Goal: Find specific page/section: Find specific page/section

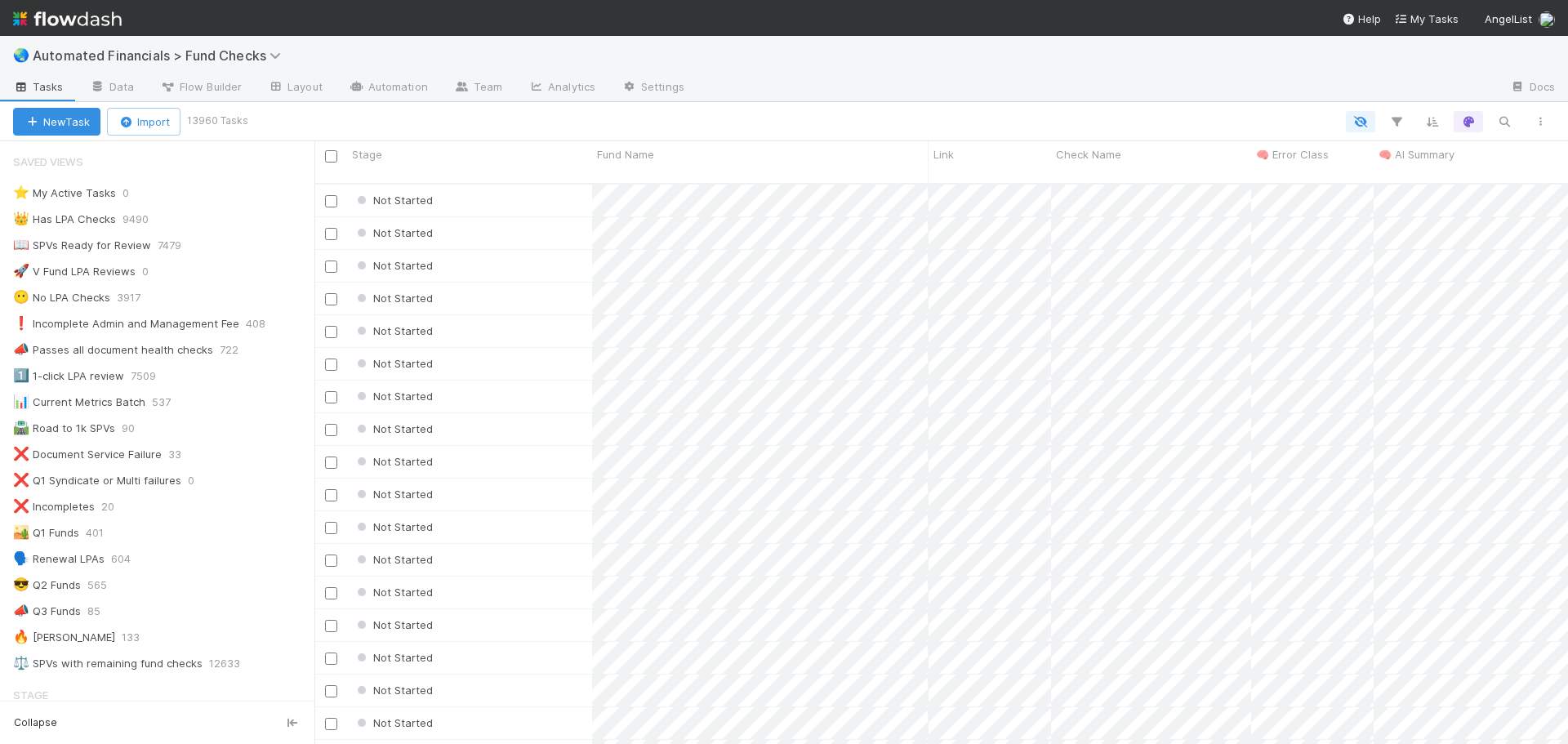
scroll to position [561, 1241]
click at [752, 63] on div "🌏 Automated Financials > Fund Checks" at bounding box center [784, 56] width 1568 height 39
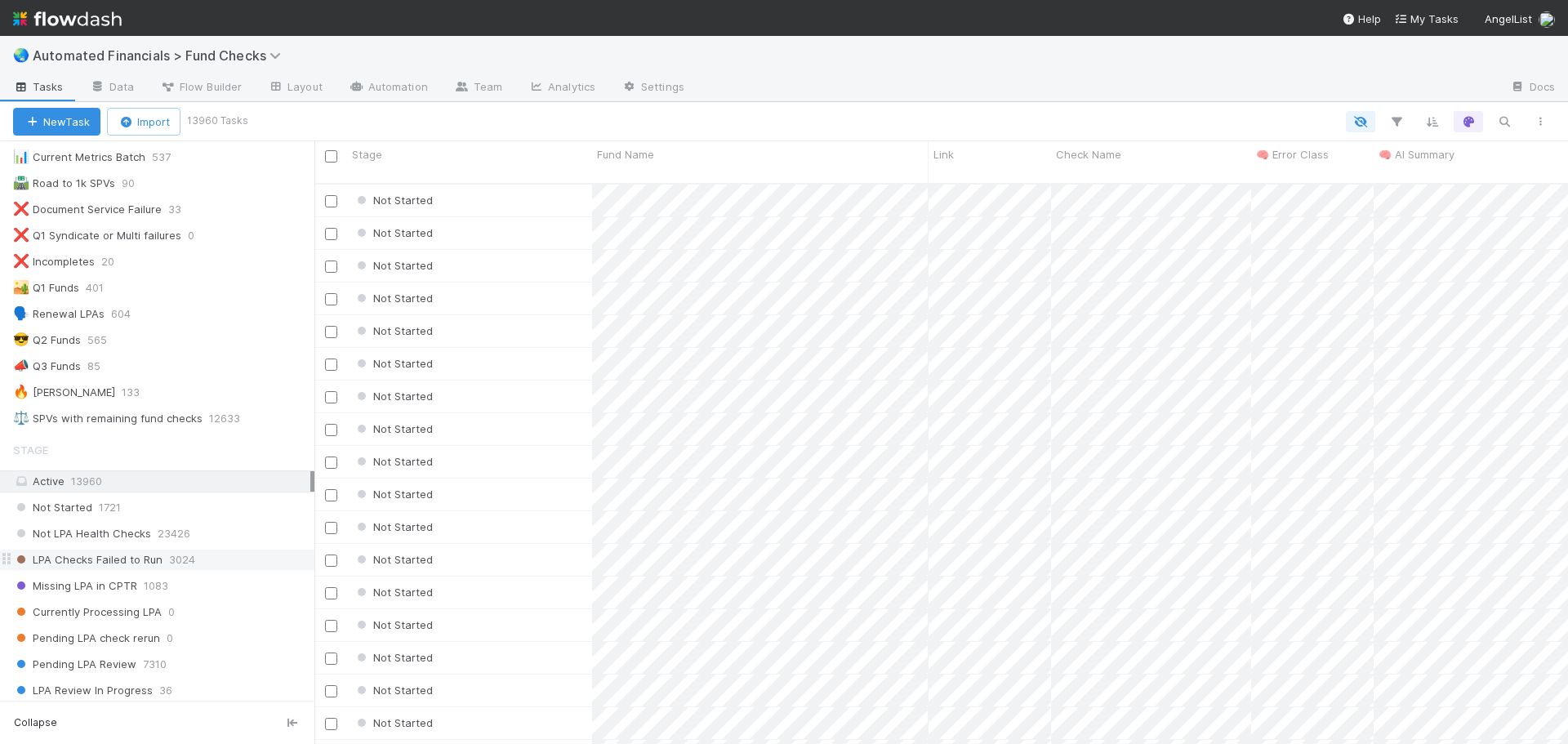
scroll to position [326, 0]
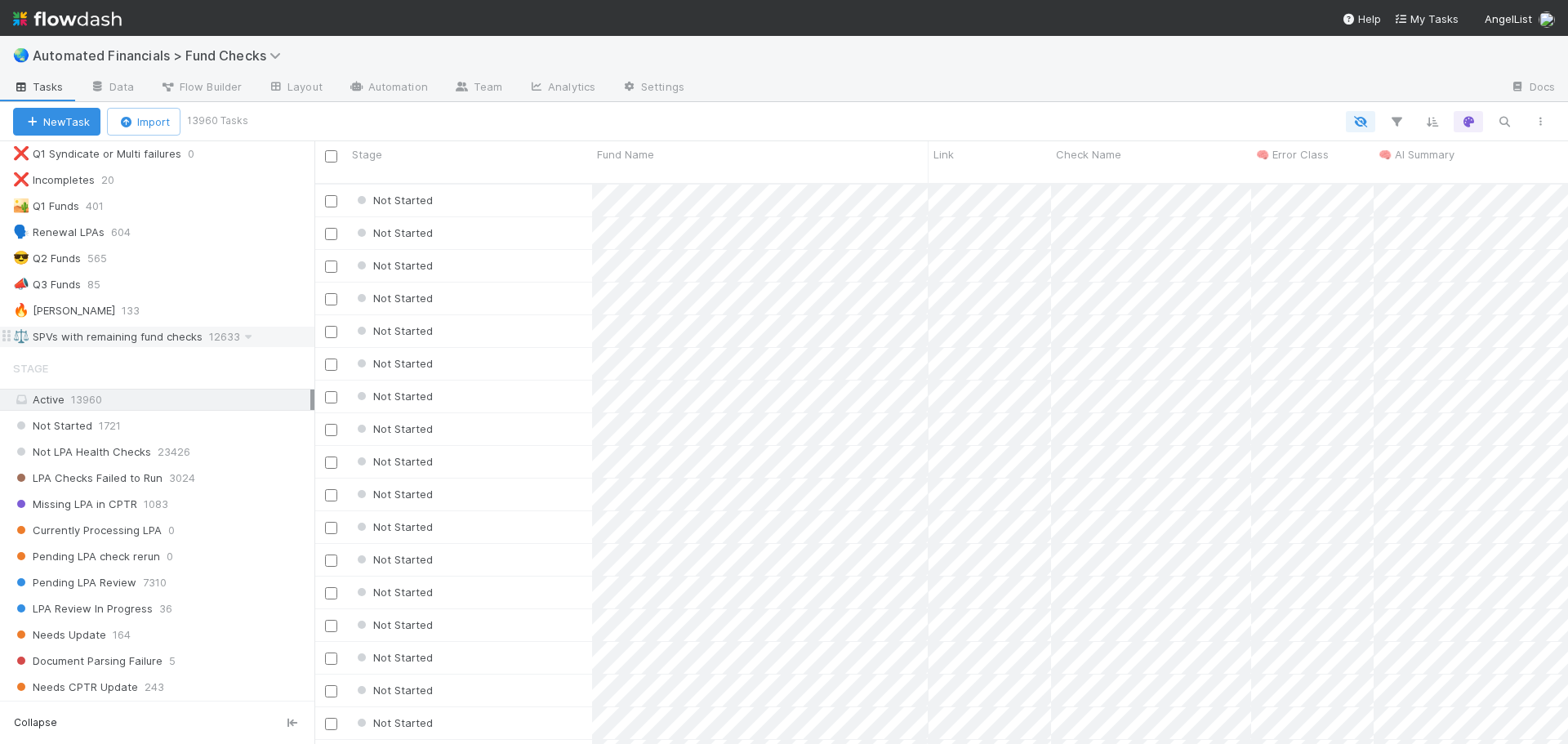
click at [162, 338] on div "⚖️ SPVs with remaining fund checks" at bounding box center [107, 336] width 189 height 20
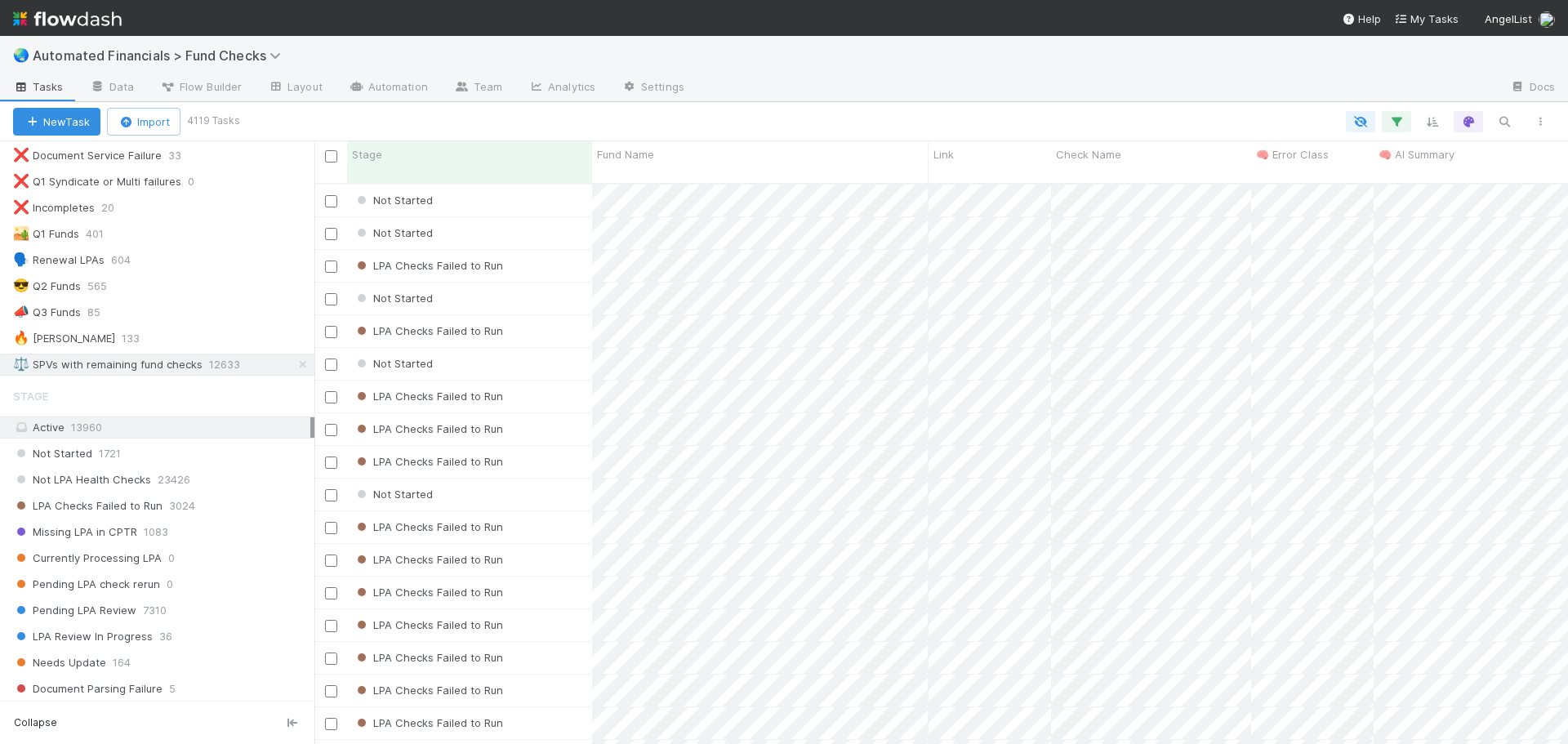
scroll to position [284, 0]
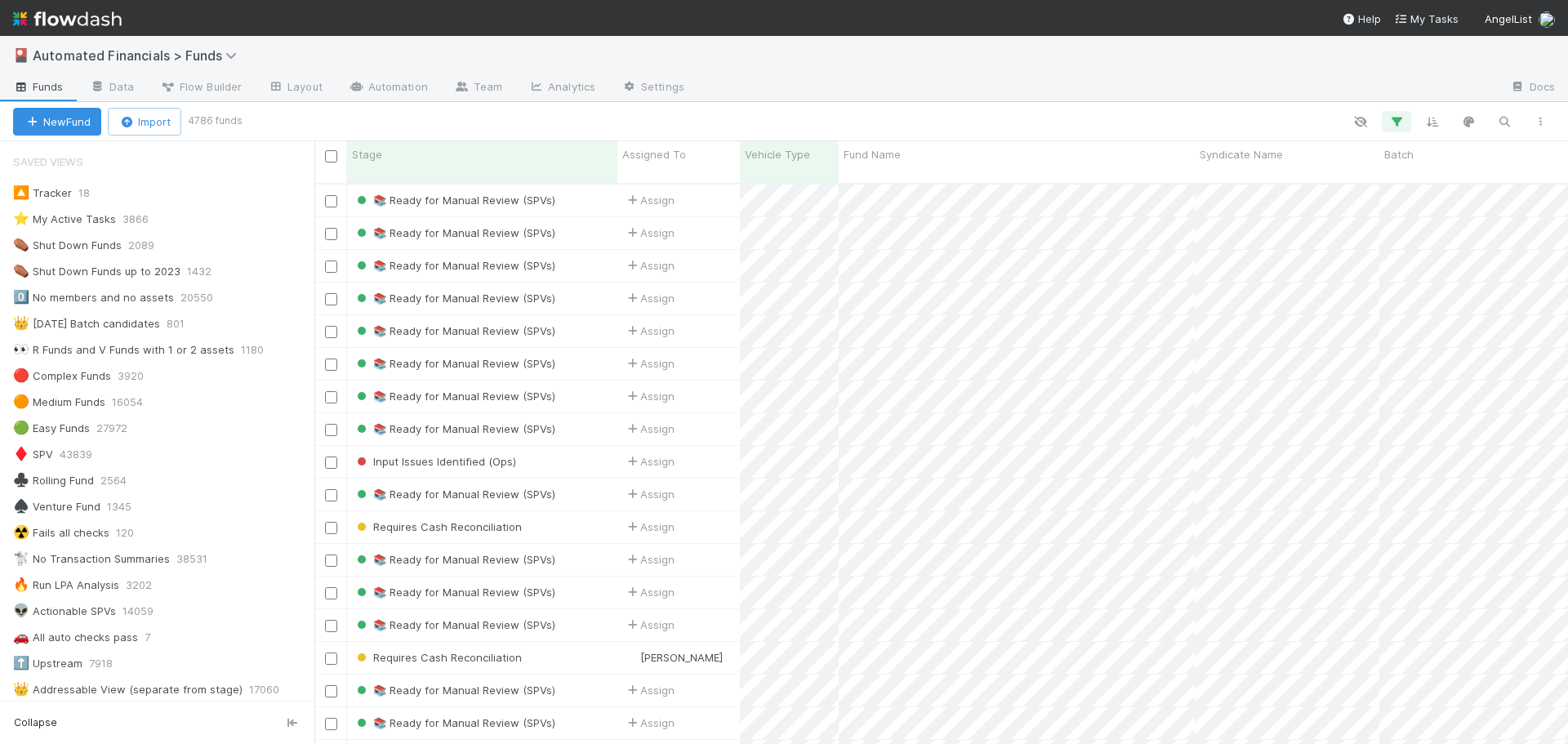
scroll to position [898, 0]
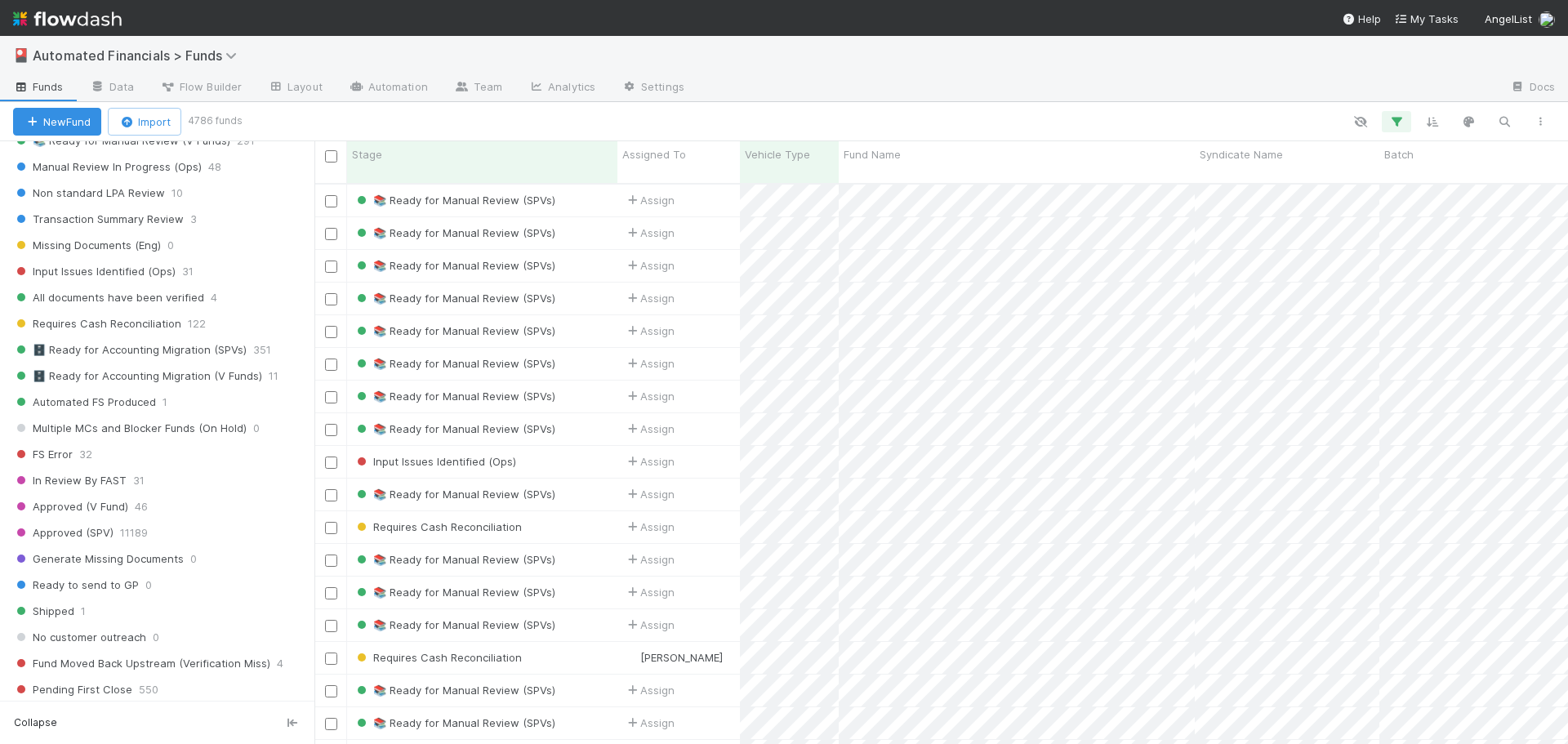
scroll to position [1877, 0]
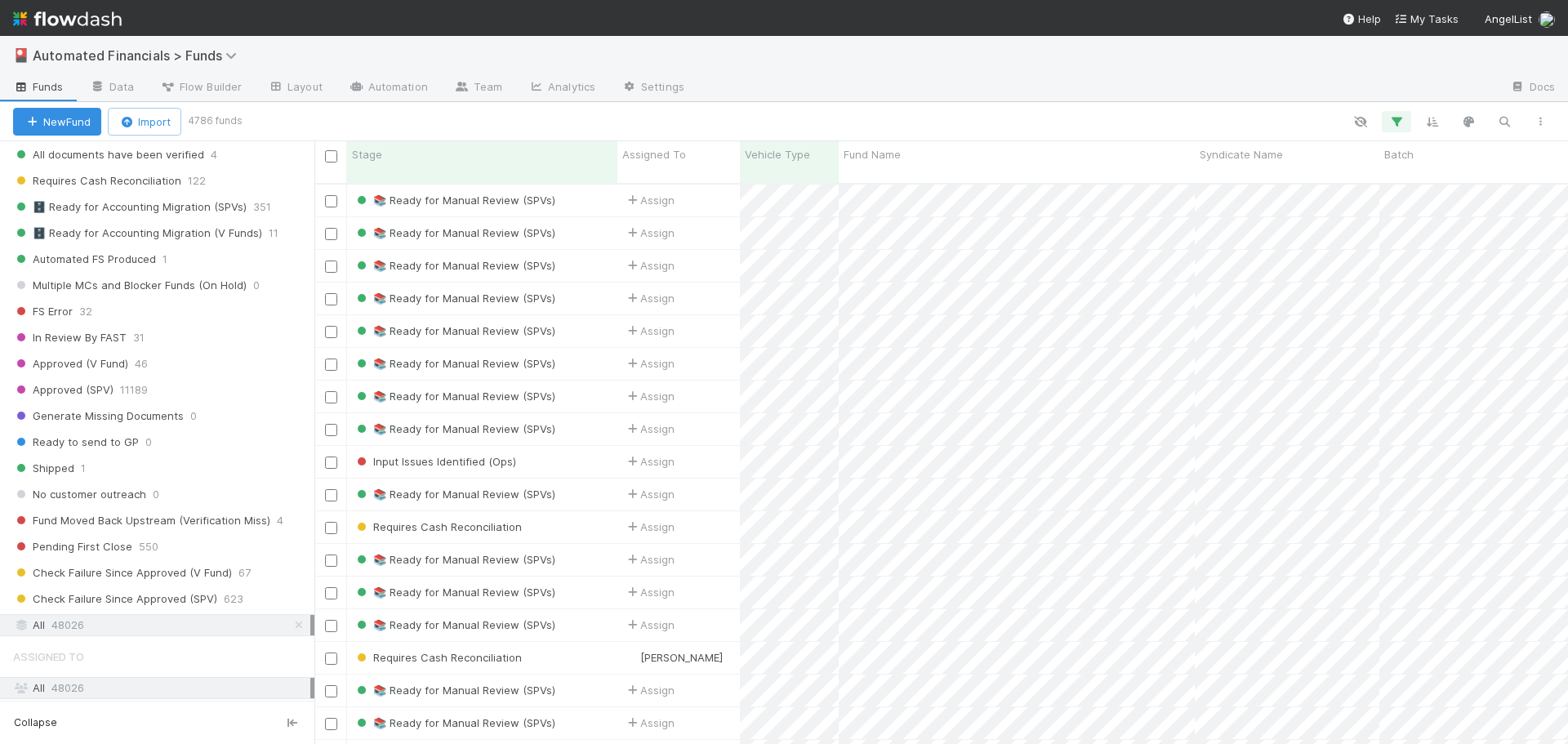
click at [770, 58] on div "🎴 Automated Financials > Funds" at bounding box center [784, 56] width 1568 height 39
